Goal: Register for event/course

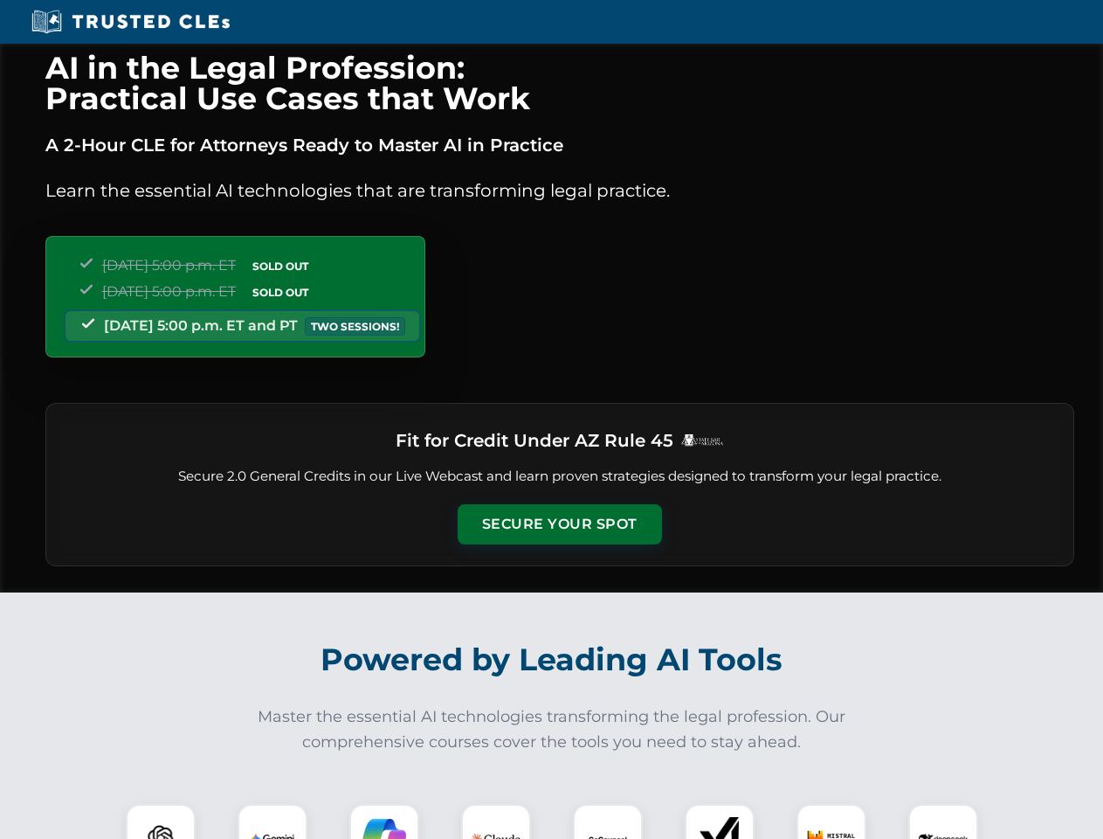
click at [559, 524] on button "Secure Your Spot" at bounding box center [560, 524] width 204 height 40
click at [161, 821] on img at bounding box center [160, 838] width 51 height 51
click at [273, 821] on img at bounding box center [273, 839] width 44 height 44
